Goal: Task Accomplishment & Management: Complete application form

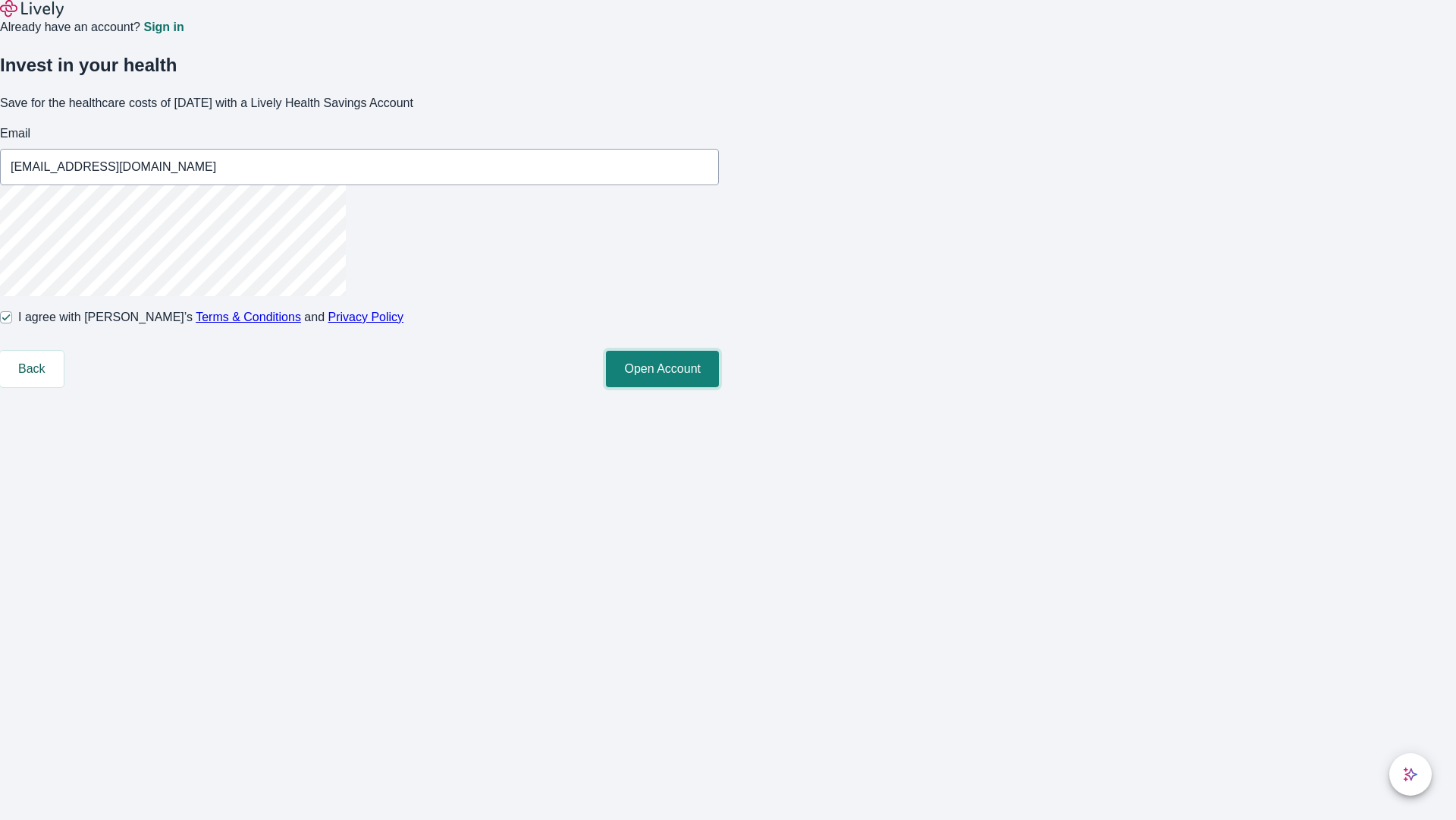
click at [719, 387] on button "Open Account" at bounding box center [662, 368] width 113 height 36
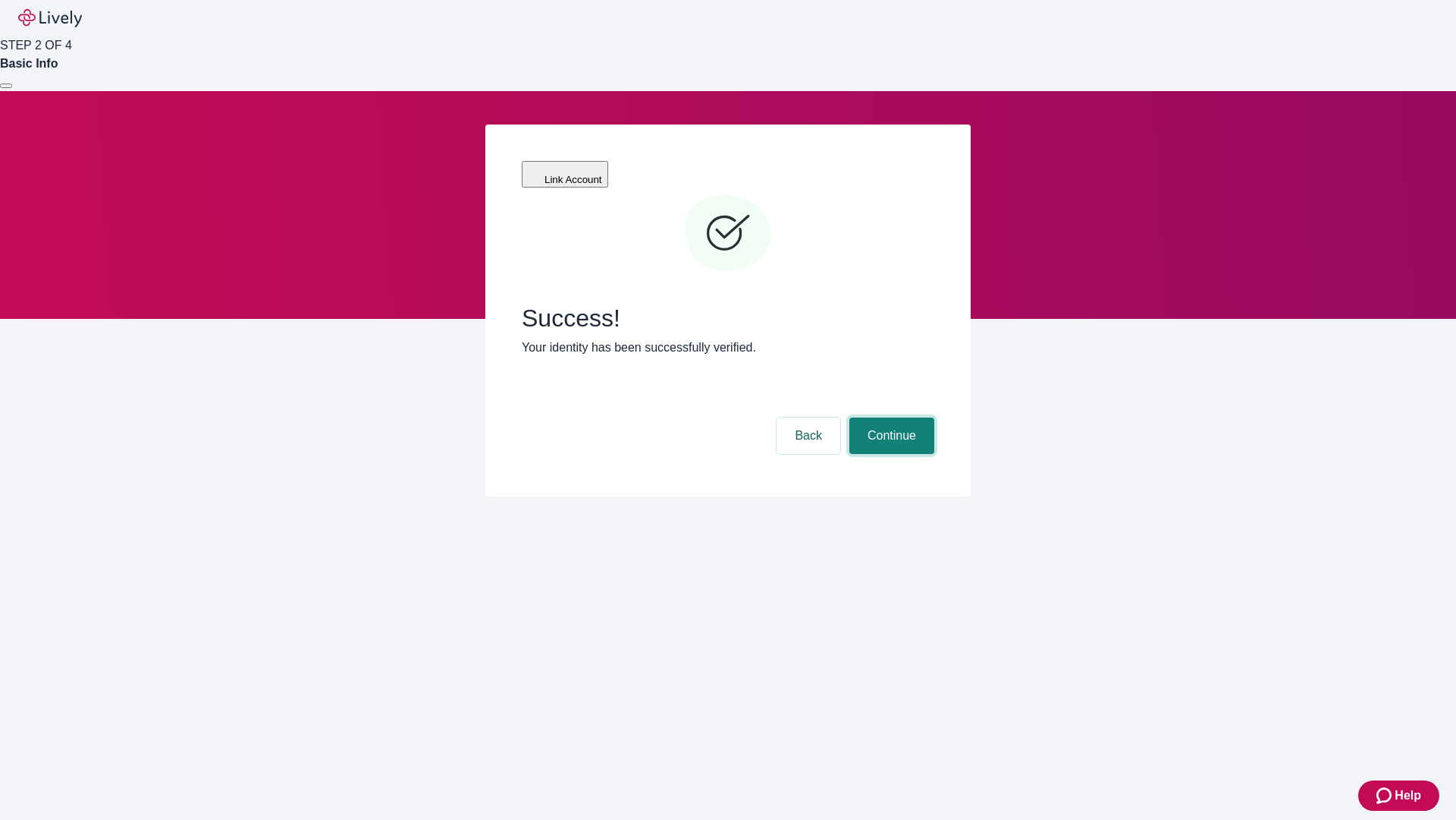
click at [890, 418] on button "Continue" at bounding box center [893, 436] width 85 height 36
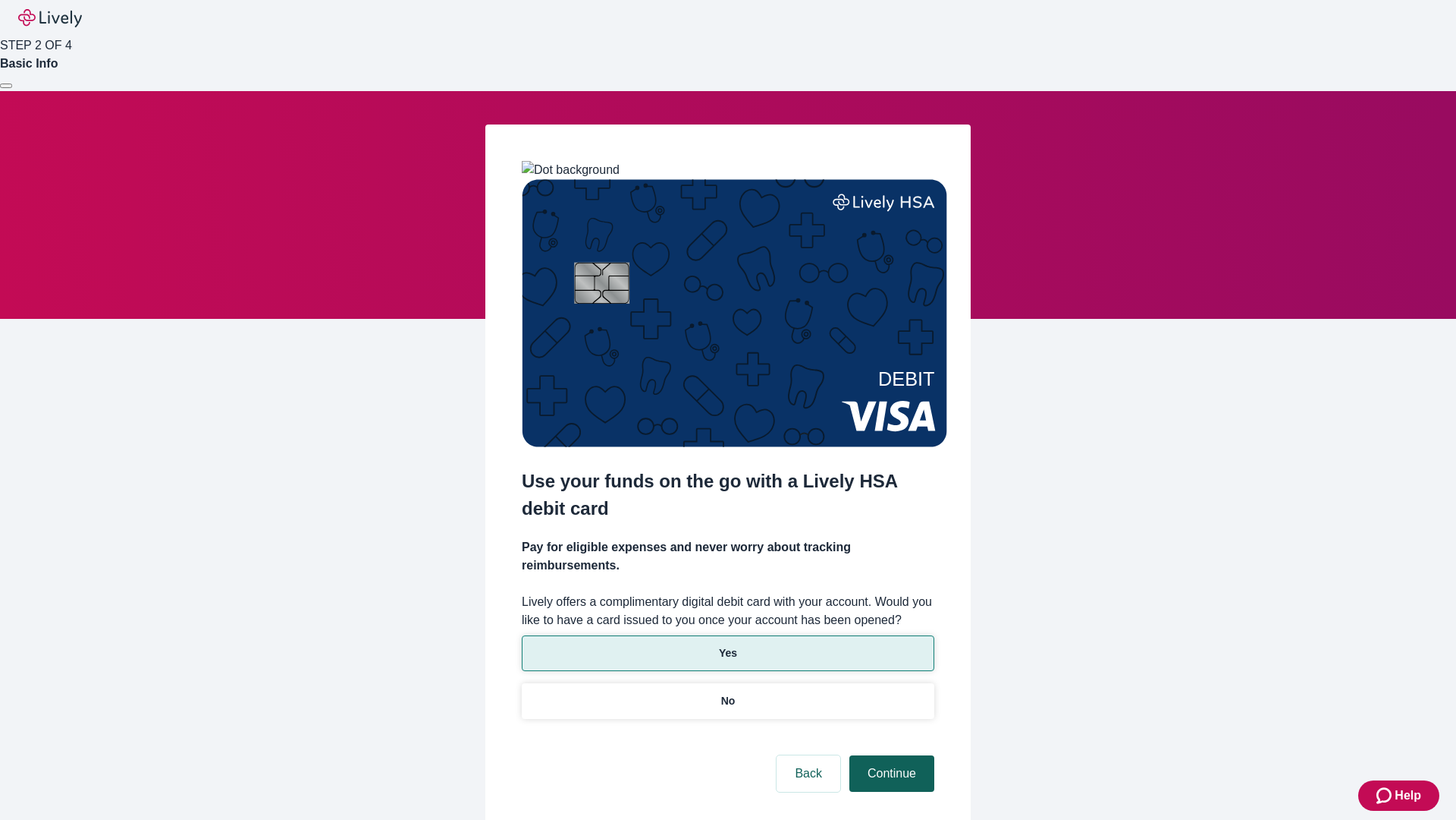
click at [728, 645] on p "Yes" at bounding box center [728, 653] width 18 height 16
click at [890, 755] on button "Continue" at bounding box center [893, 773] width 85 height 36
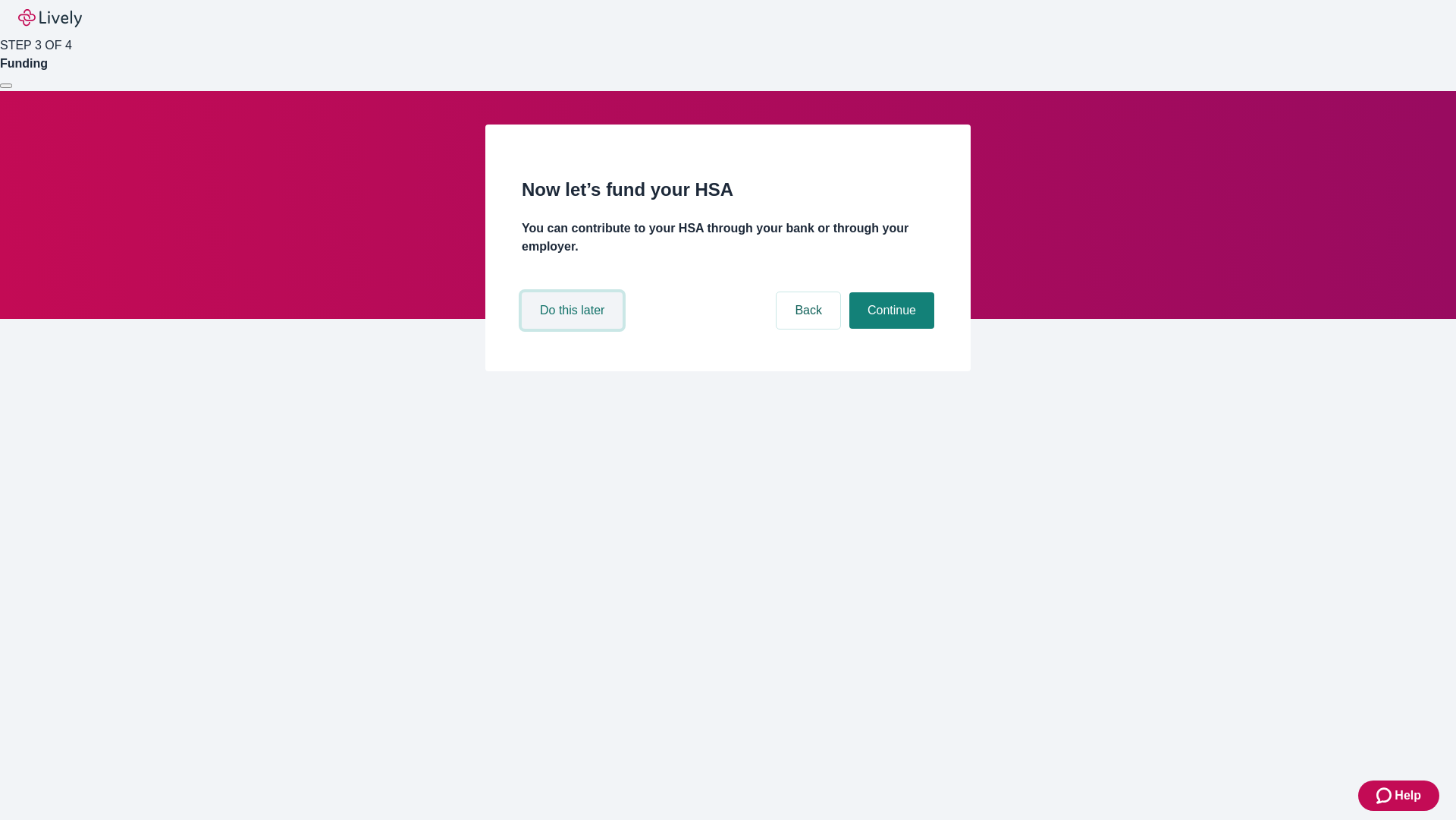
click at [574, 328] on button "Do this later" at bounding box center [572, 310] width 101 height 36
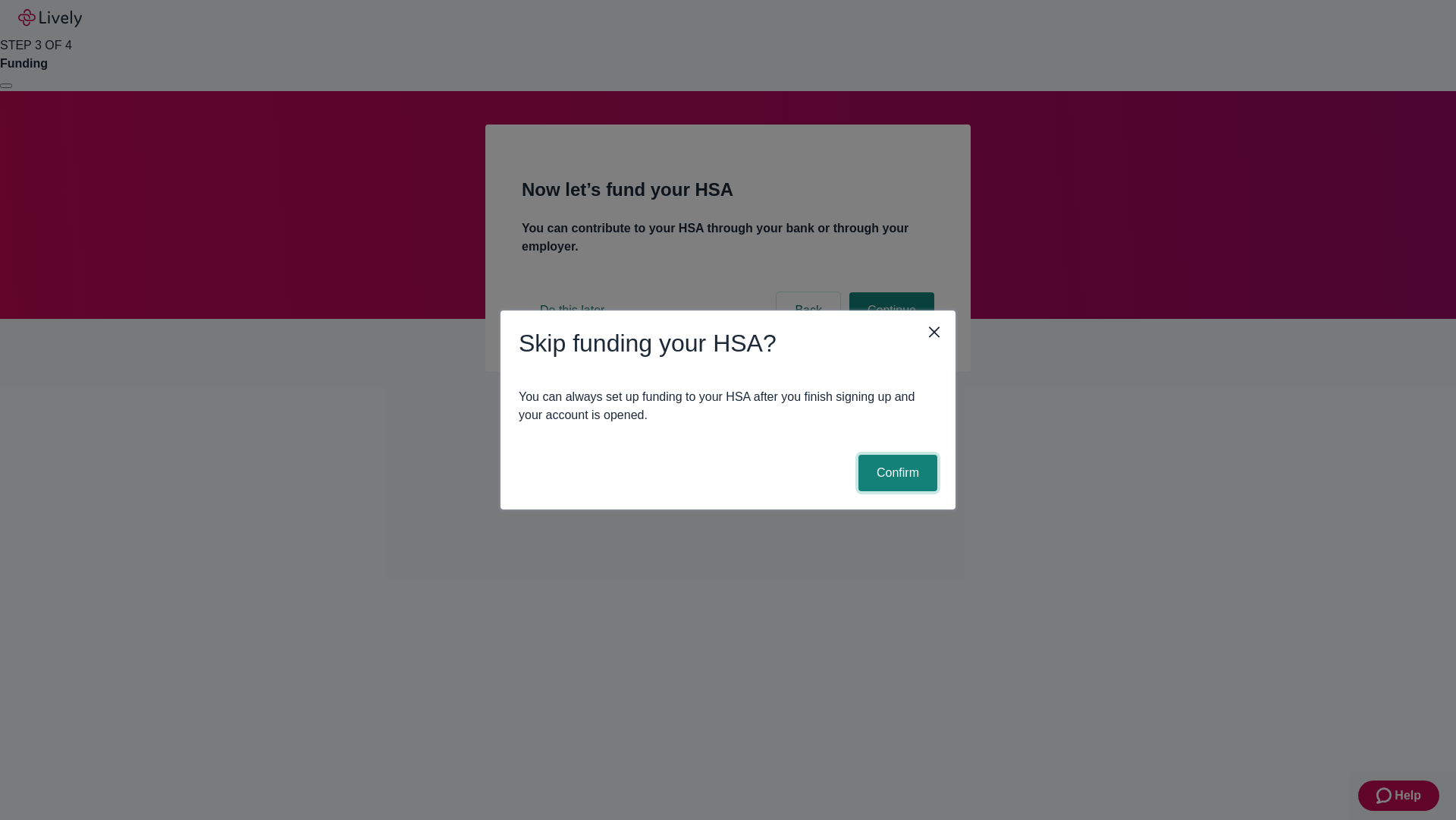
click at [895, 473] on button "Confirm" at bounding box center [897, 473] width 79 height 36
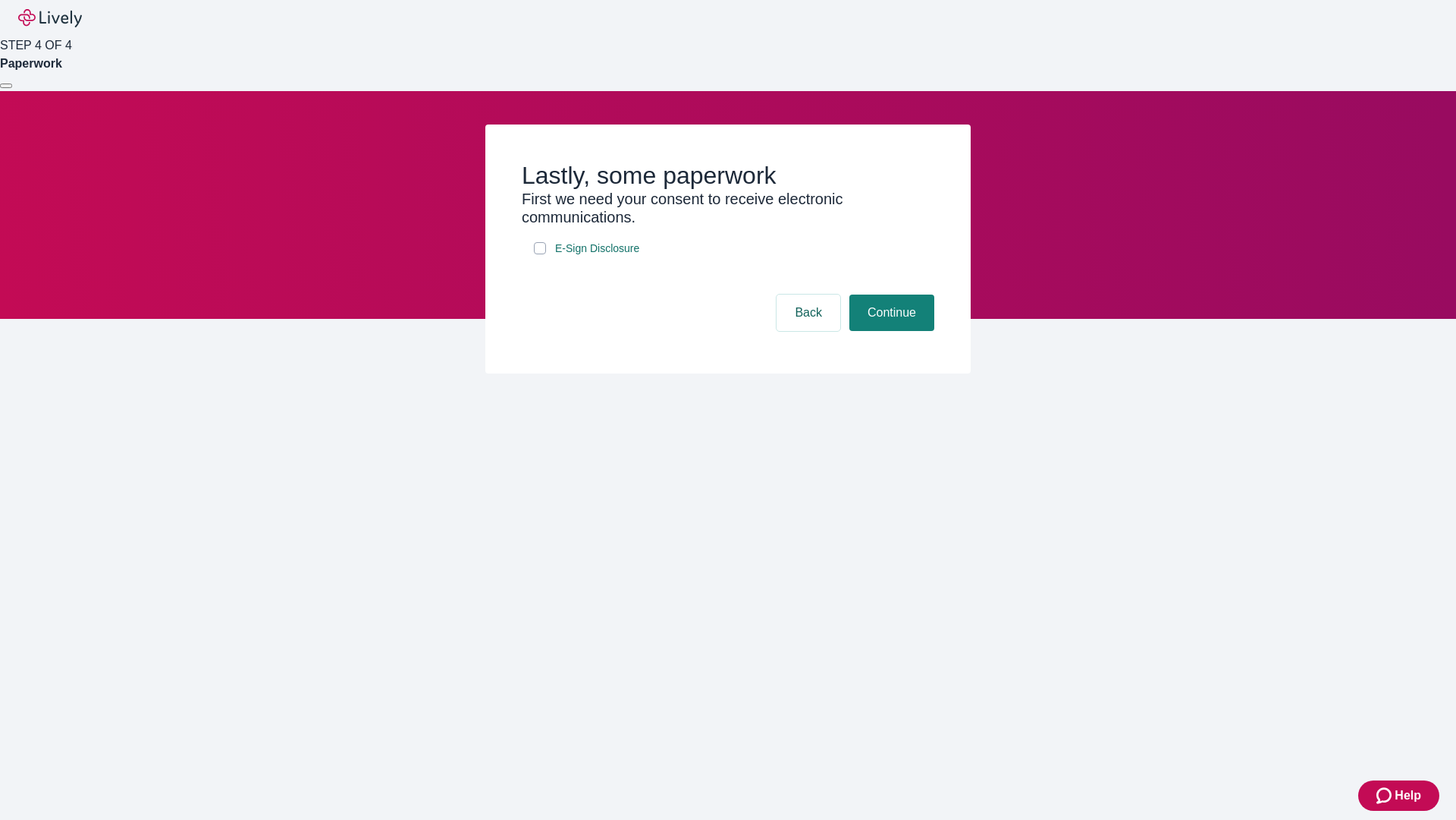
click at [540, 254] on input "E-Sign Disclosure" at bounding box center [540, 248] width 12 height 12
checkbox input "true"
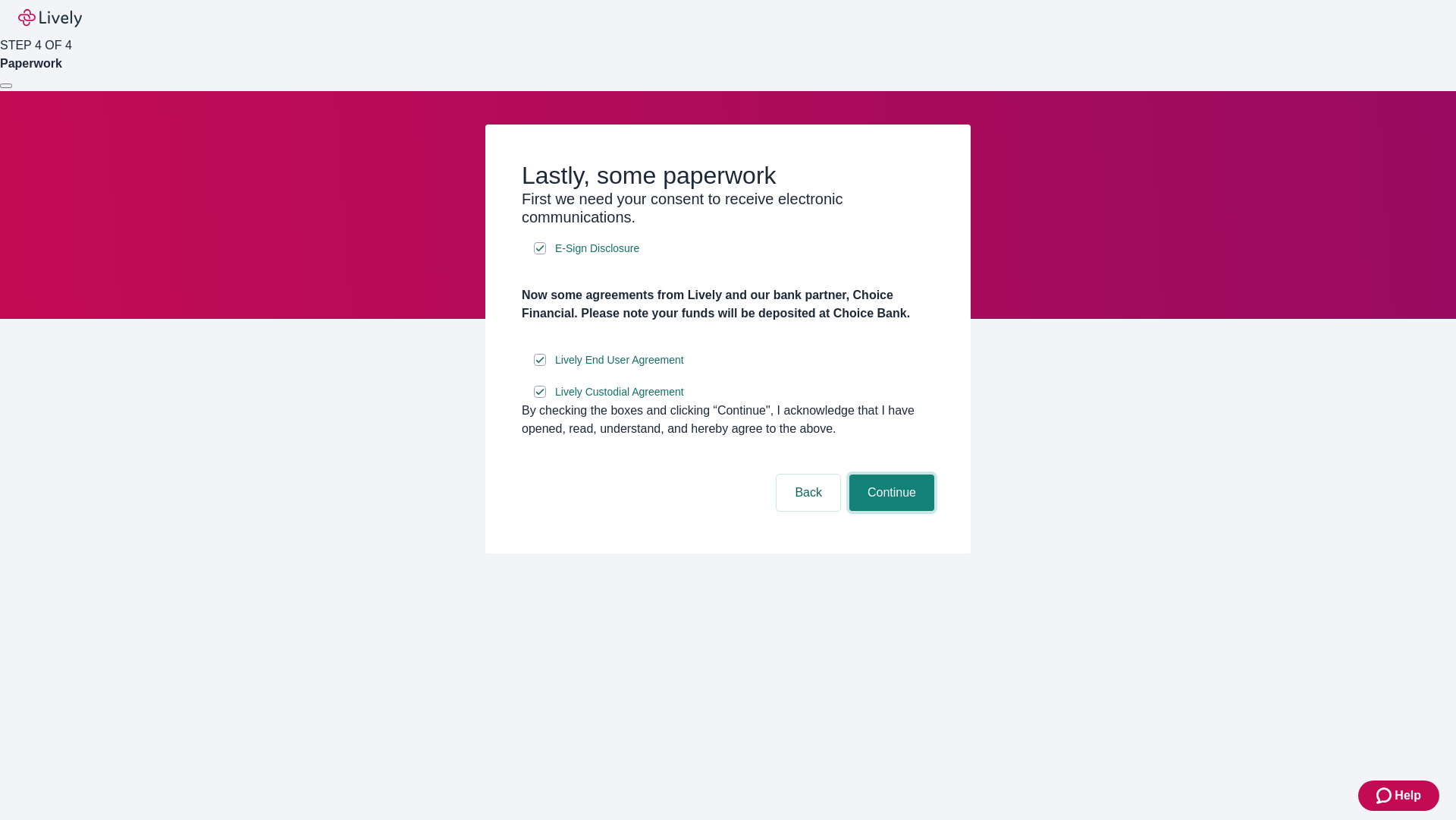
click at [890, 511] on button "Continue" at bounding box center [893, 493] width 85 height 36
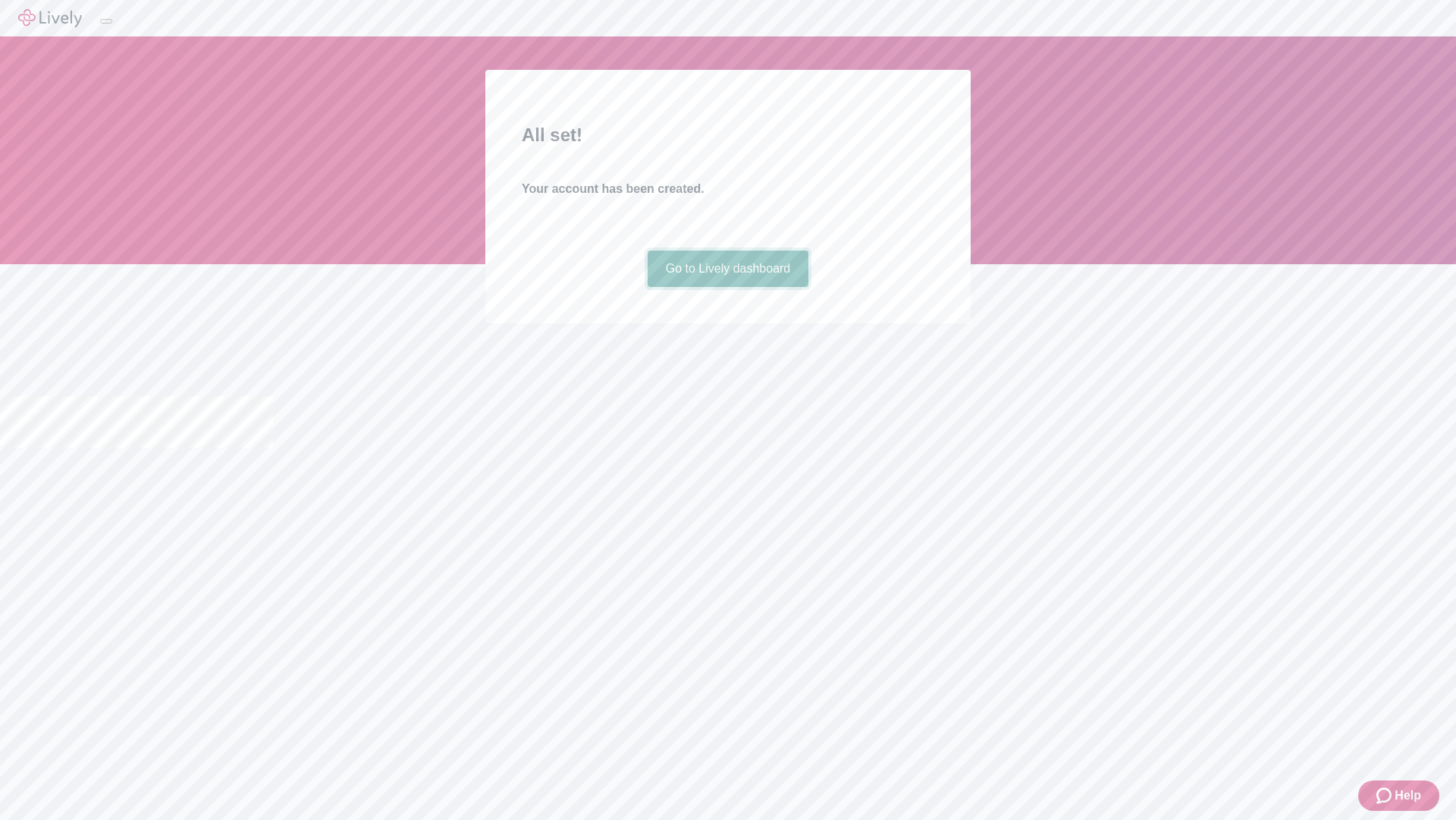
click at [728, 287] on link "Go to Lively dashboard" at bounding box center [728, 269] width 161 height 36
